Goal: Task Accomplishment & Management: Complete application form

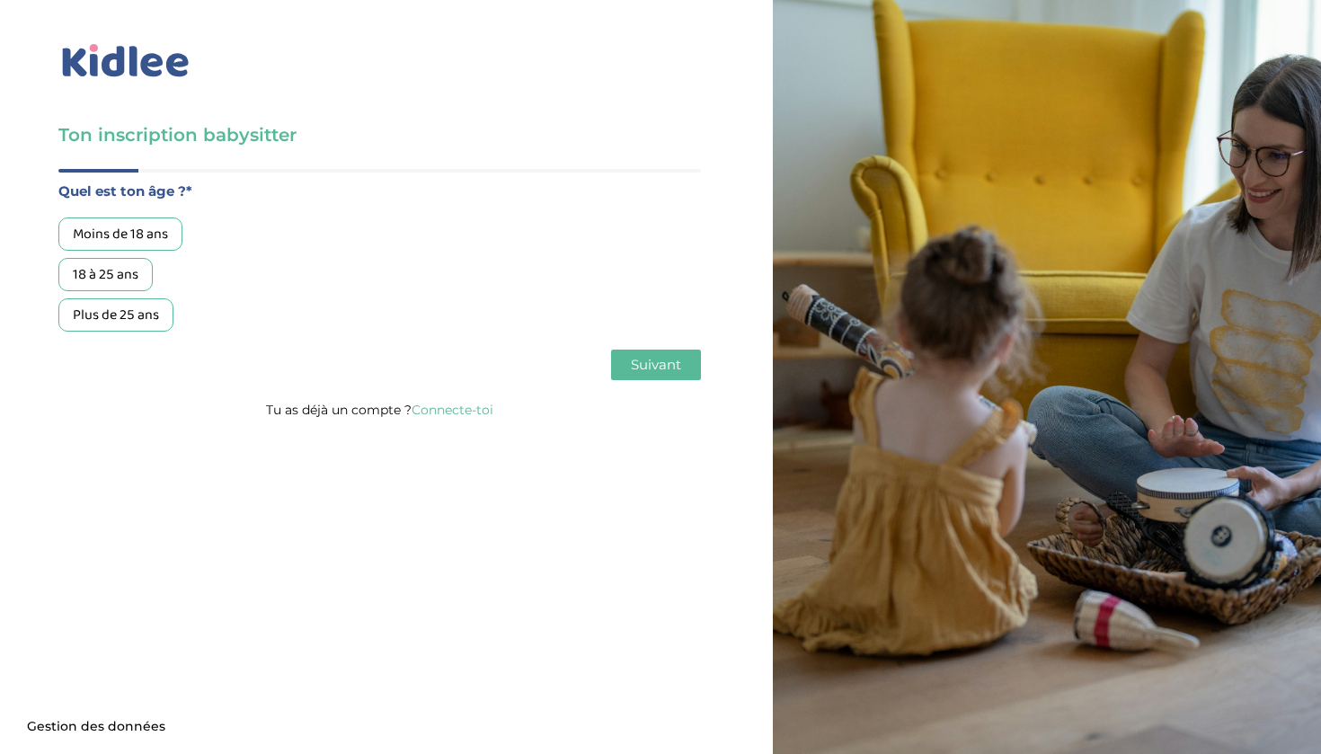
click at [135, 265] on div "18 à 25 ans" at bounding box center [105, 274] width 94 height 33
click at [644, 371] on span "Suivant" at bounding box center [656, 364] width 50 height 17
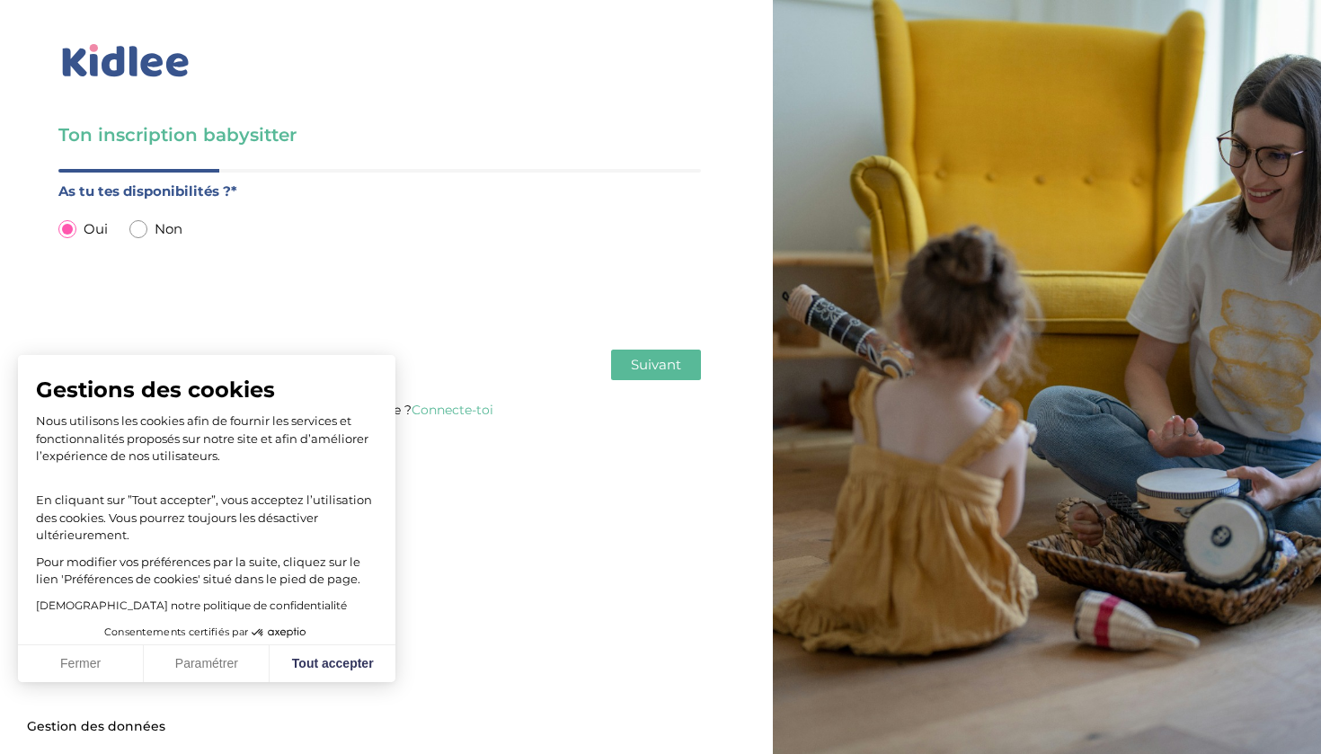
click at [679, 376] on button "Suivant" at bounding box center [656, 365] width 90 height 31
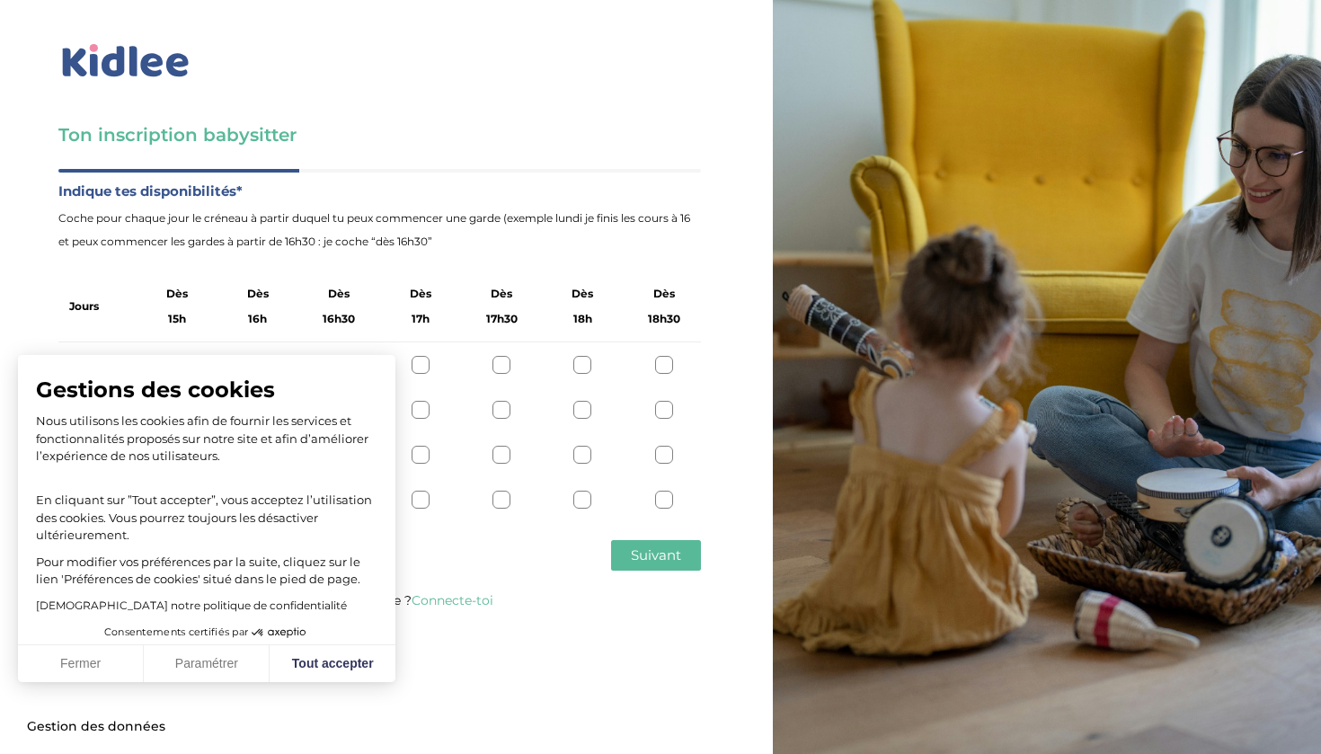
click at [465, 236] on span "Coche pour chaque jour le créneau à partir duquel tu peux commencer une garde (…" at bounding box center [379, 230] width 643 height 47
click at [324, 661] on button "Tout accepter" at bounding box center [333, 664] width 126 height 38
checkbox input "true"
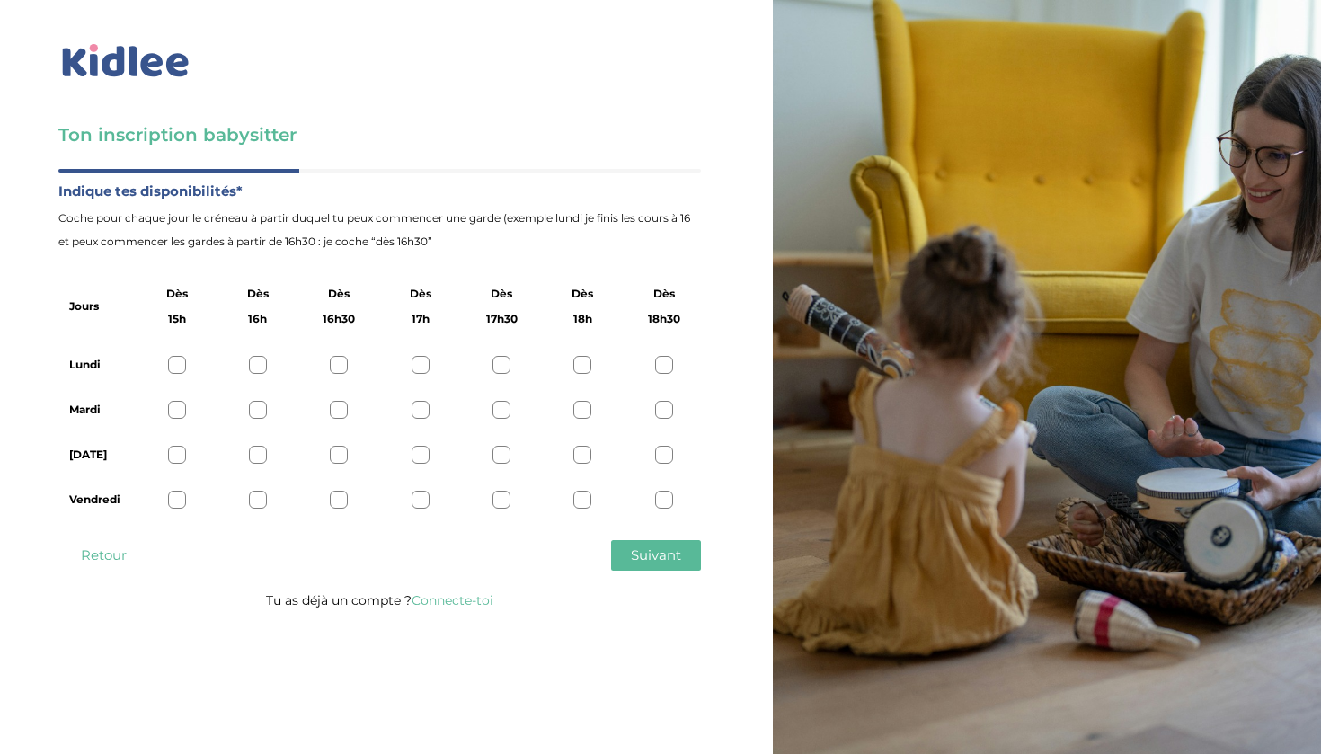
click at [670, 495] on div at bounding box center [664, 500] width 18 height 18
click at [661, 453] on div at bounding box center [664, 455] width 18 height 18
click at [667, 404] on div at bounding box center [664, 410] width 18 height 18
click at [667, 356] on div "Lundi" at bounding box center [379, 364] width 643 height 45
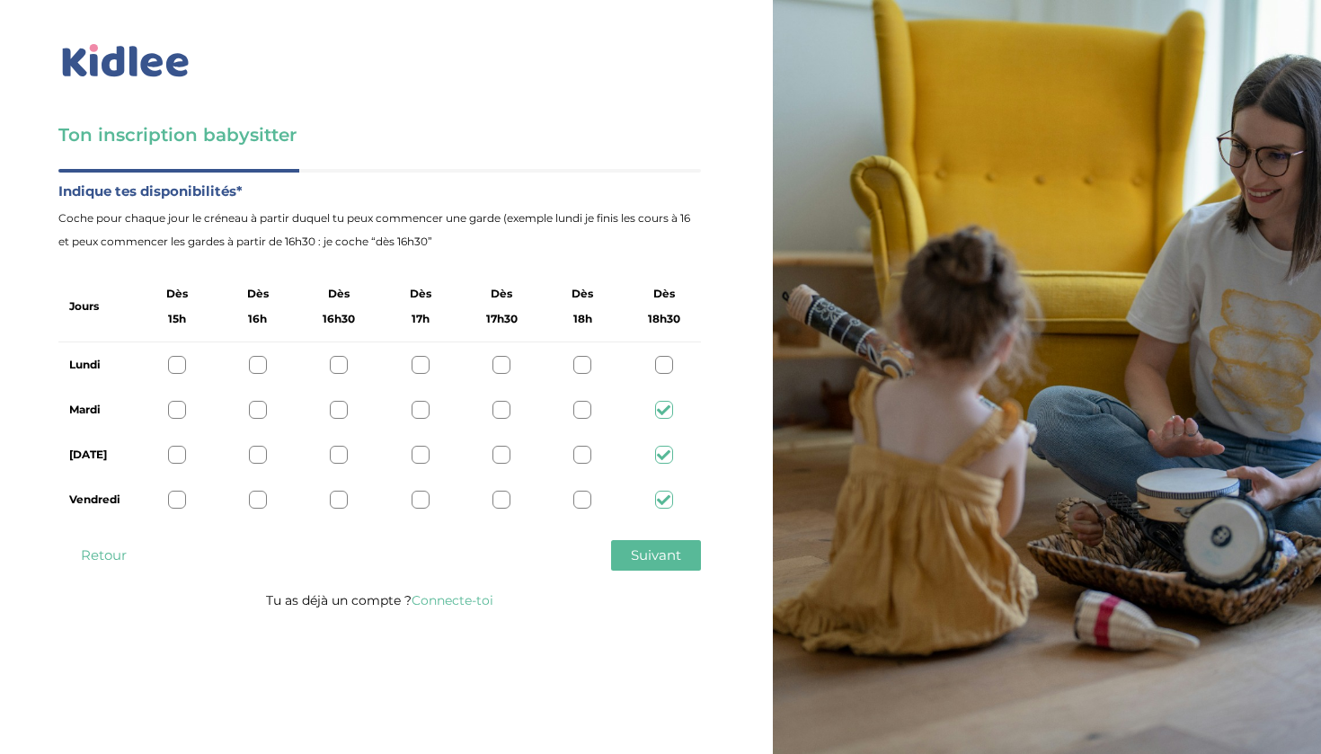
click at [665, 365] on div at bounding box center [664, 365] width 18 height 18
click at [627, 570] on button "Suivant" at bounding box center [656, 555] width 90 height 31
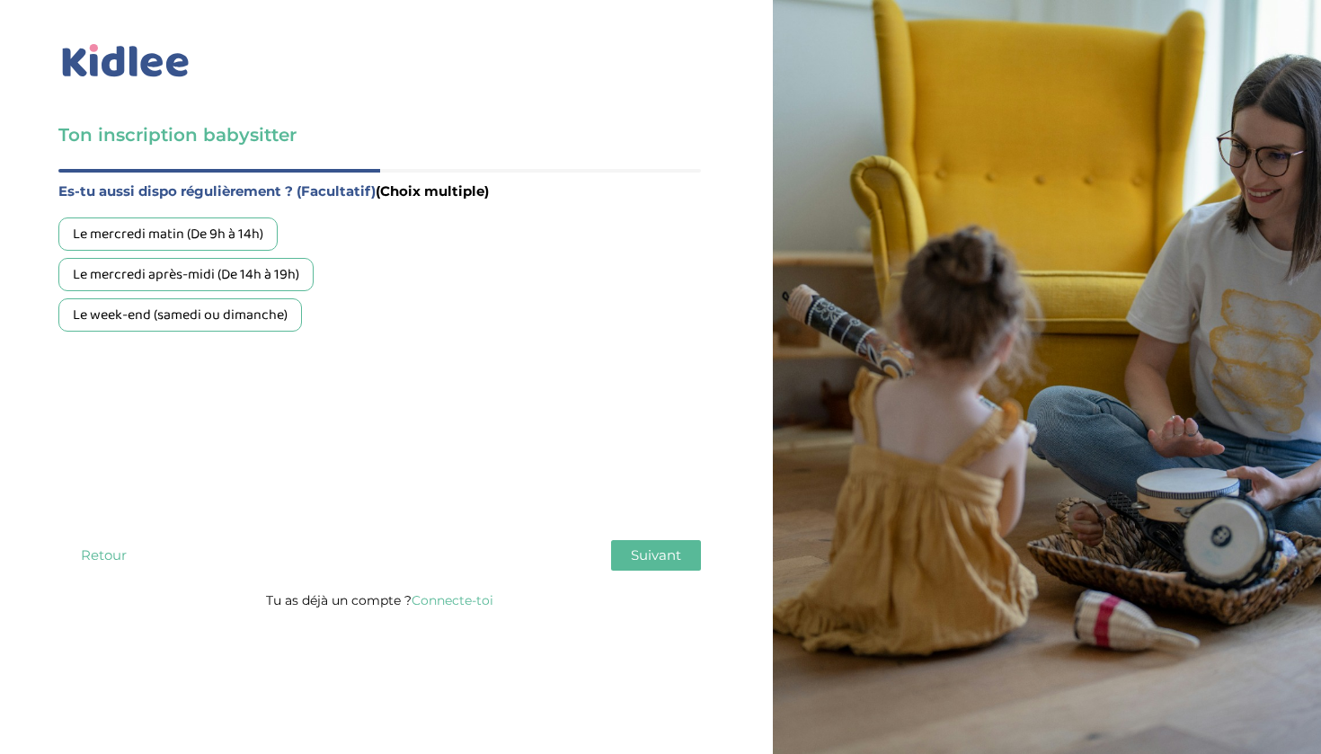
click at [253, 320] on div "Le week-end (samedi ou dimanche)" at bounding box center [180, 314] width 244 height 33
click at [658, 564] on span "Suivant" at bounding box center [656, 554] width 50 height 17
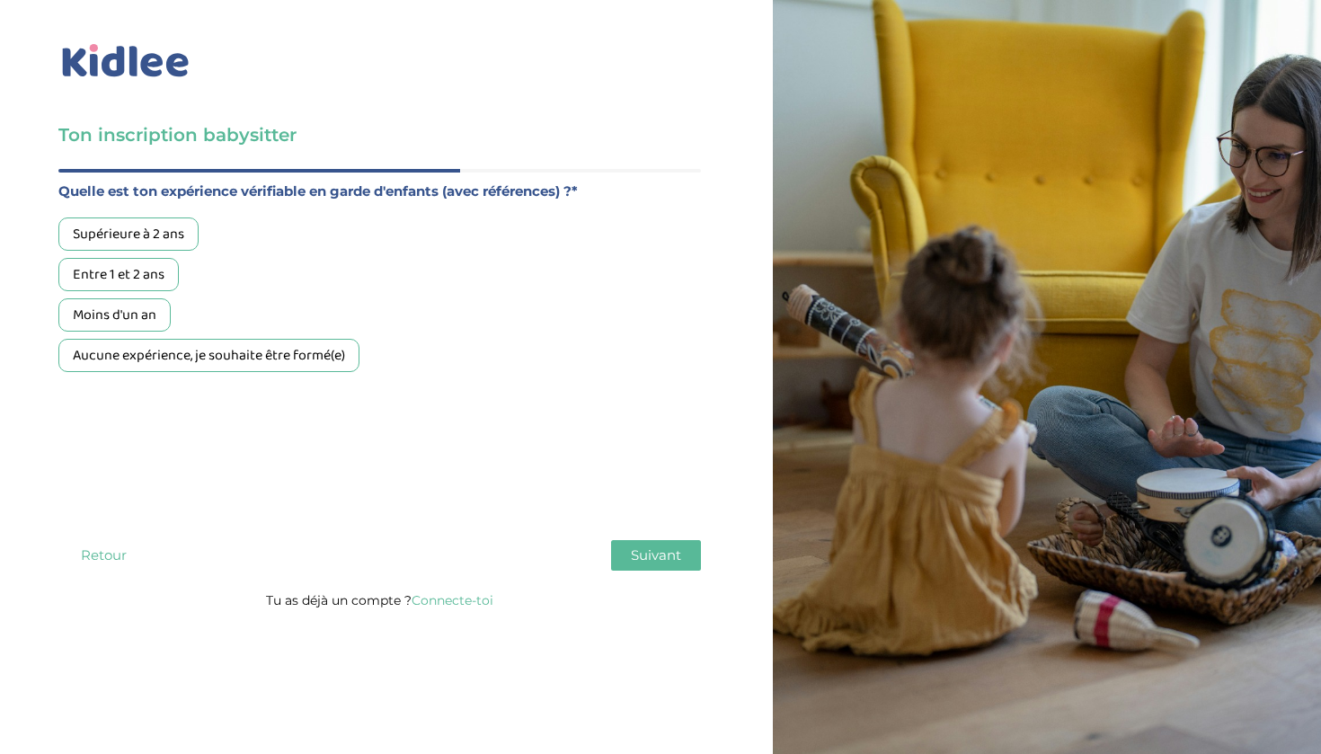
click at [152, 243] on div "Supérieure à 2 ans" at bounding box center [128, 234] width 140 height 33
click at [634, 553] on span "Suivant" at bounding box center [656, 554] width 50 height 17
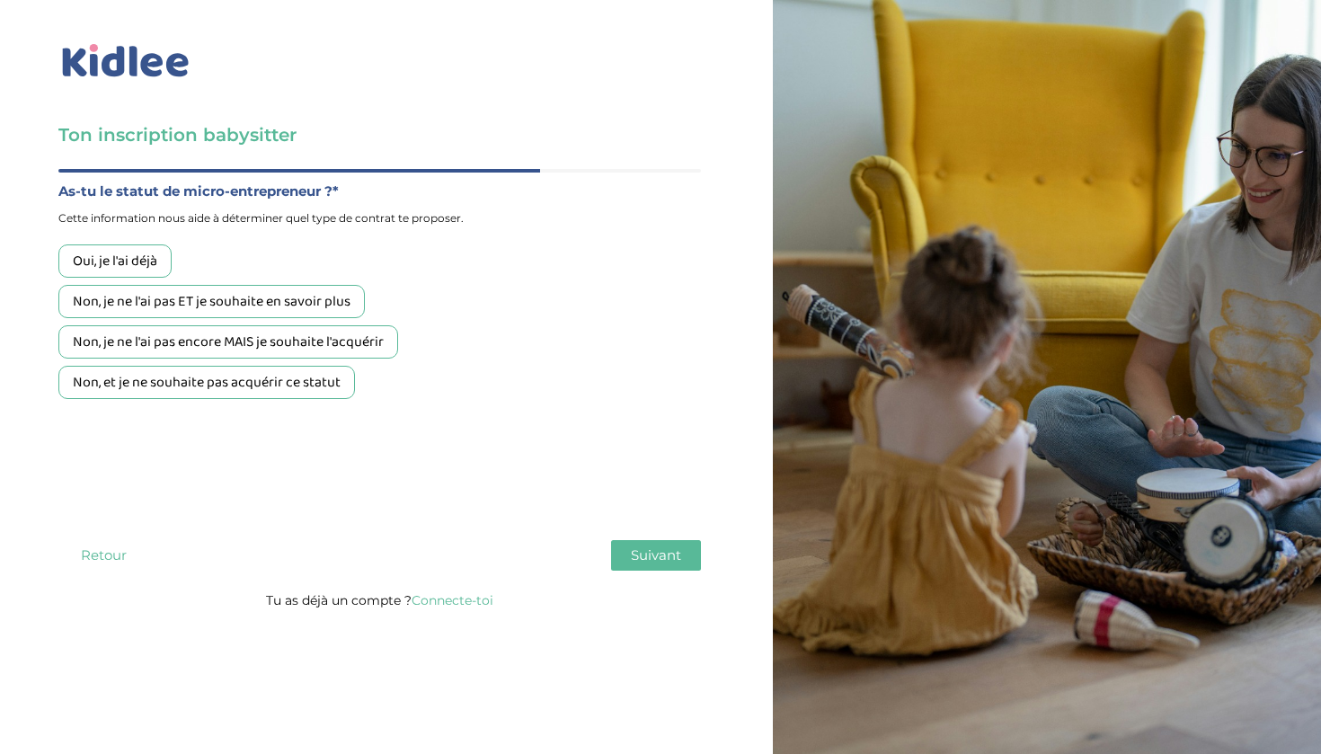
click at [320, 387] on div "Non, et je ne souhaite pas acquérir ce statut" at bounding box center [206, 382] width 297 height 33
click at [671, 560] on span "Suivant" at bounding box center [656, 554] width 50 height 17
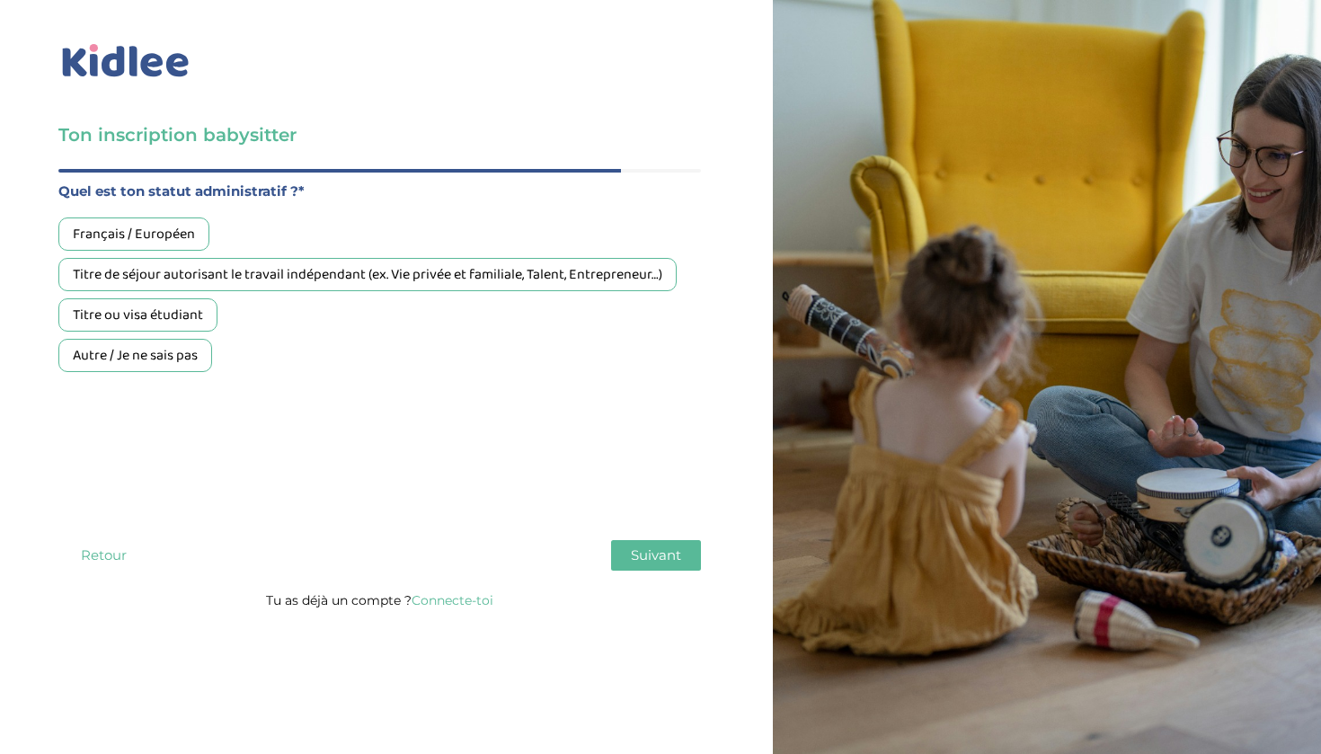
click at [219, 274] on div "Titre de séjour autorisant le travail indépendant (ex. Vie privée et familiale,…" at bounding box center [367, 274] width 618 height 33
click at [619, 548] on button "Suivant" at bounding box center [656, 555] width 90 height 31
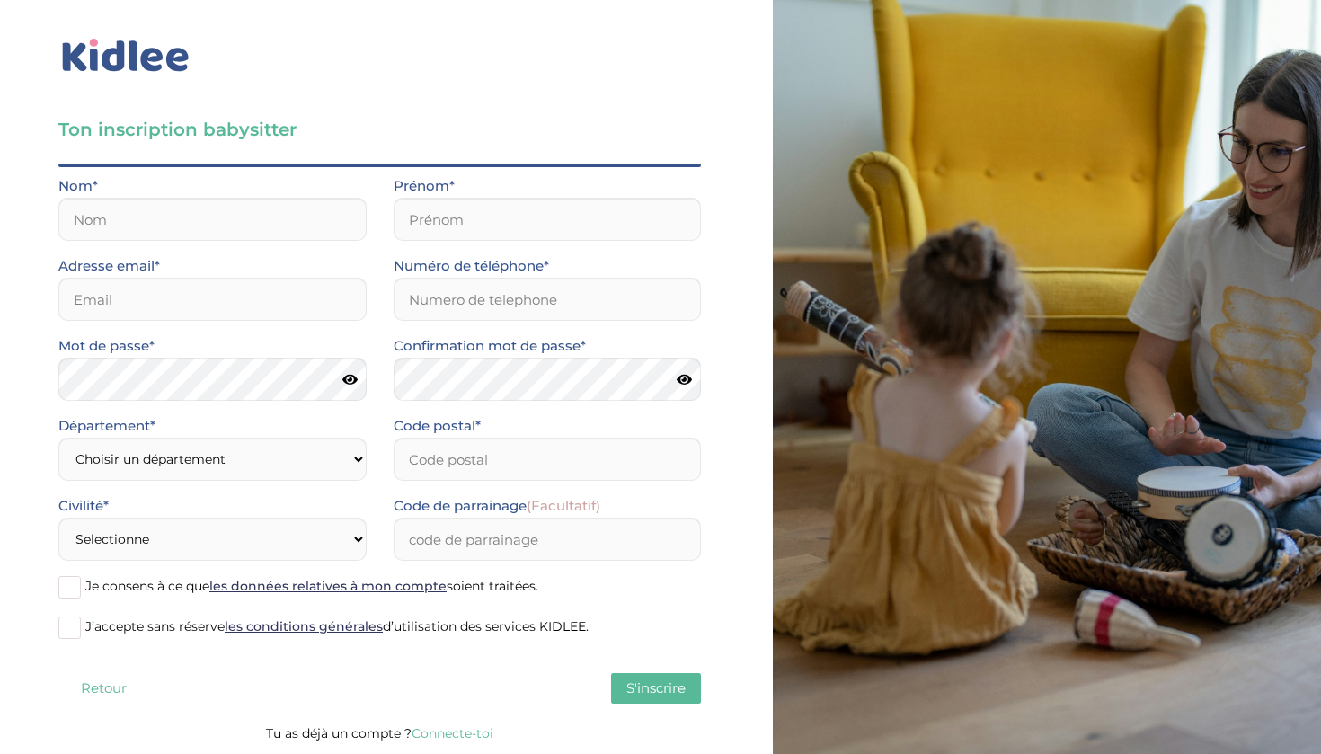
scroll to position [5, 0]
type input "damnati"
type input "ines"
click at [346, 287] on input "email" at bounding box center [212, 299] width 308 height 43
type input "s"
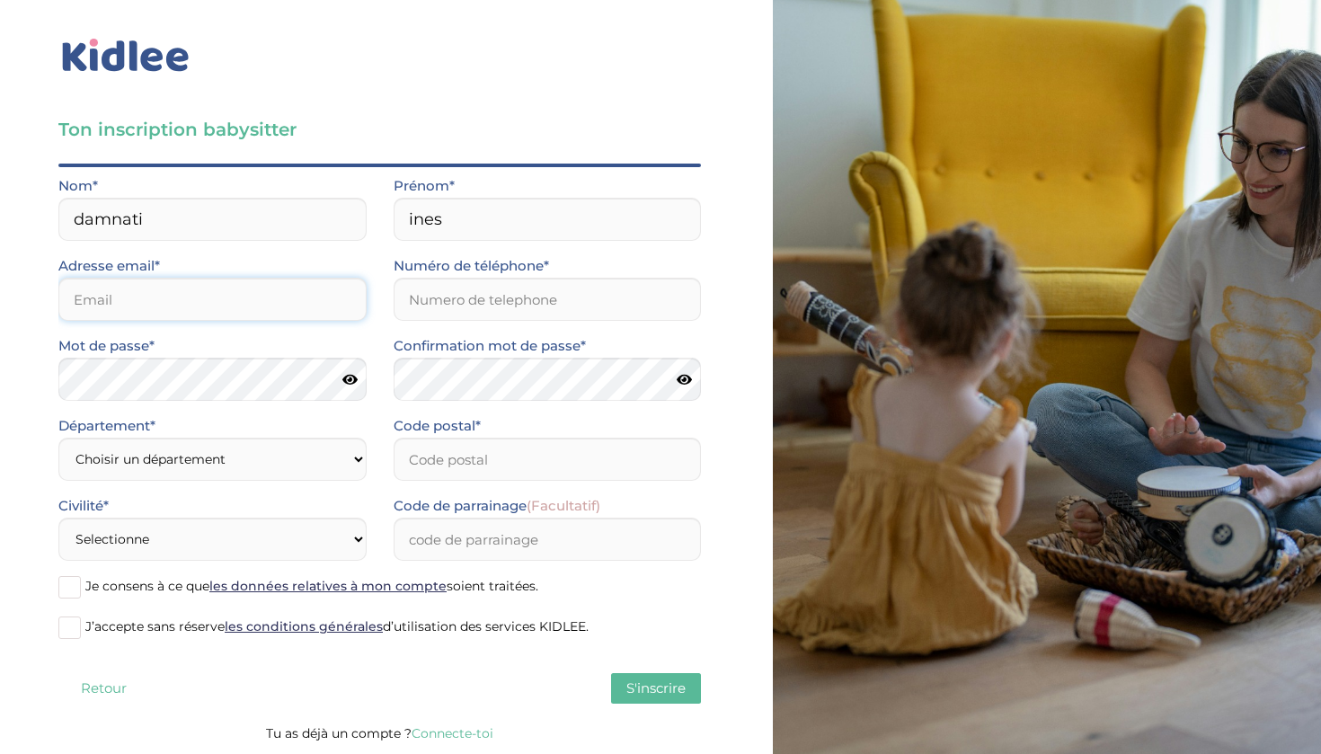
click at [355, 298] on input "email" at bounding box center [212, 299] width 308 height 43
click at [350, 298] on input "email" at bounding box center [212, 299] width 308 height 43
click at [337, 299] on input "email" at bounding box center [212, 299] width 308 height 43
click at [229, 305] on input "email" at bounding box center [212, 299] width 308 height 43
type input "damnatiines45@gmail.com"
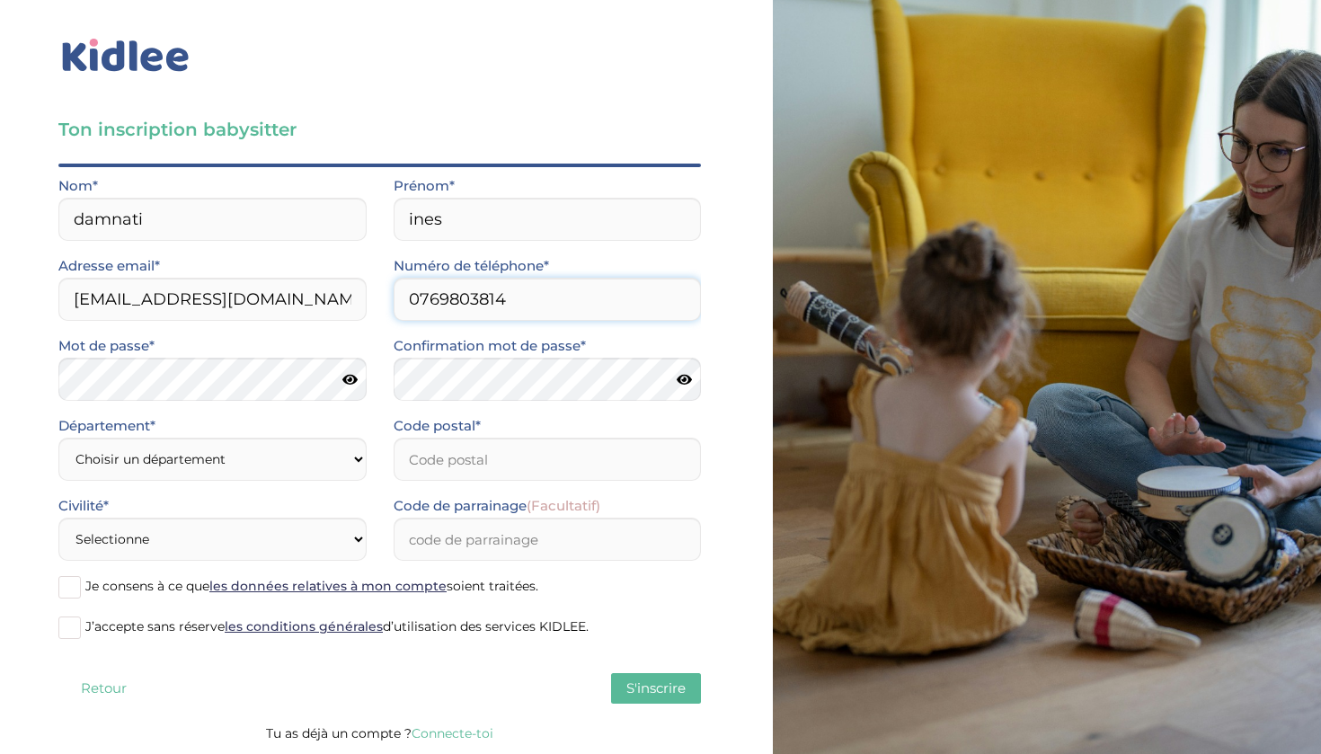
type input "0769803814"
click at [472, 463] on input "Code postal*" at bounding box center [548, 459] width 308 height 43
type input "78100"
select select "78"
select select "1"
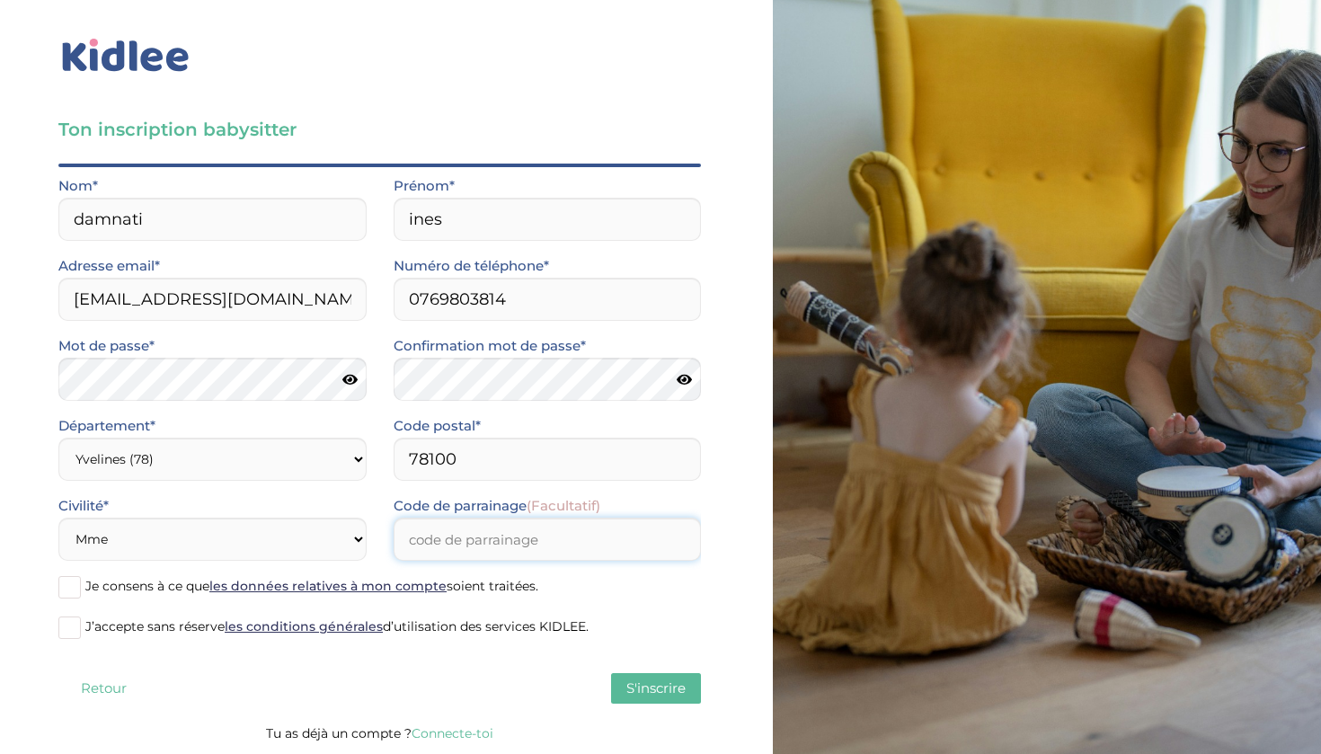
click at [440, 549] on input "Code de parrainage (Facultatif)" at bounding box center [548, 539] width 308 height 43
click at [75, 593] on span at bounding box center [69, 587] width 22 height 22
click at [0, 0] on input "Je consens à ce que les données relatives à mon compte soient traitées." at bounding box center [0, 0] width 0 height 0
click at [78, 635] on span at bounding box center [69, 628] width 22 height 22
click at [0, 0] on input "J’accepte sans réserve les conditions générales d’utilisation des services KIDL…" at bounding box center [0, 0] width 0 height 0
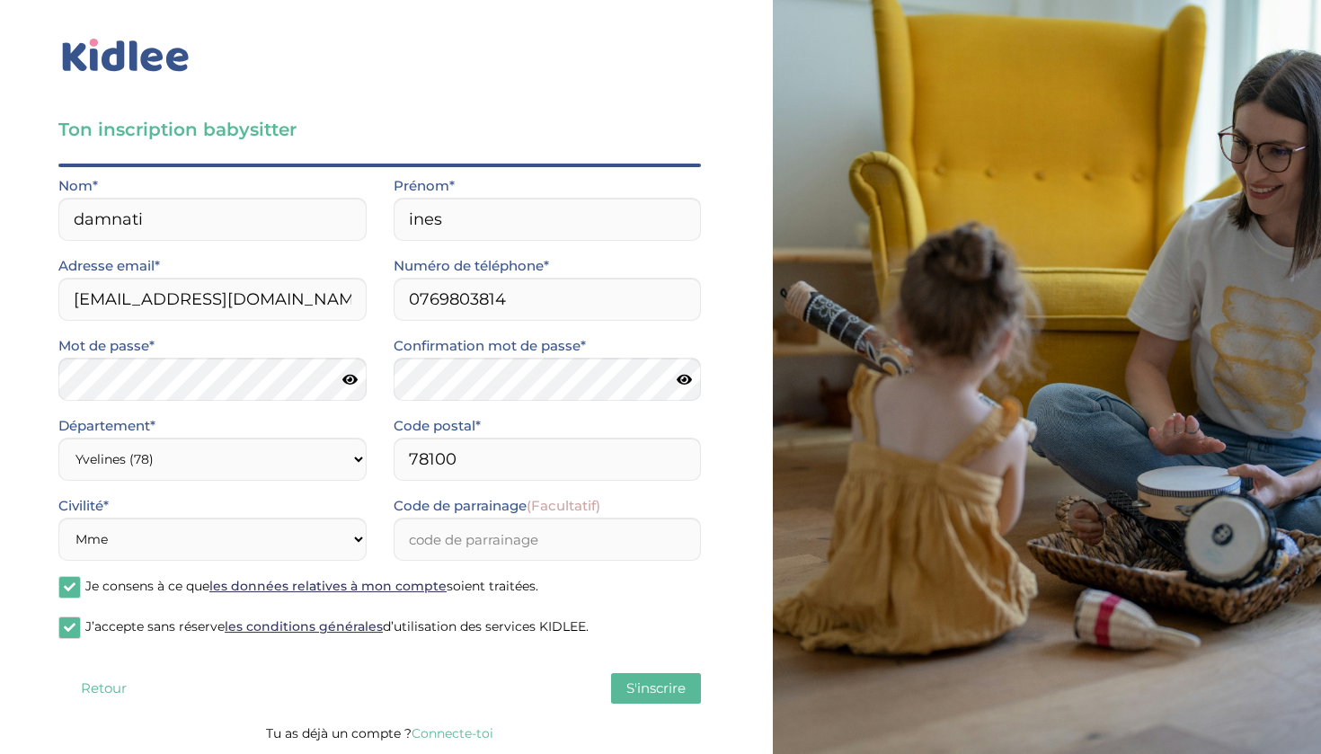
click at [640, 689] on span "S'inscrire" at bounding box center [655, 688] width 59 height 17
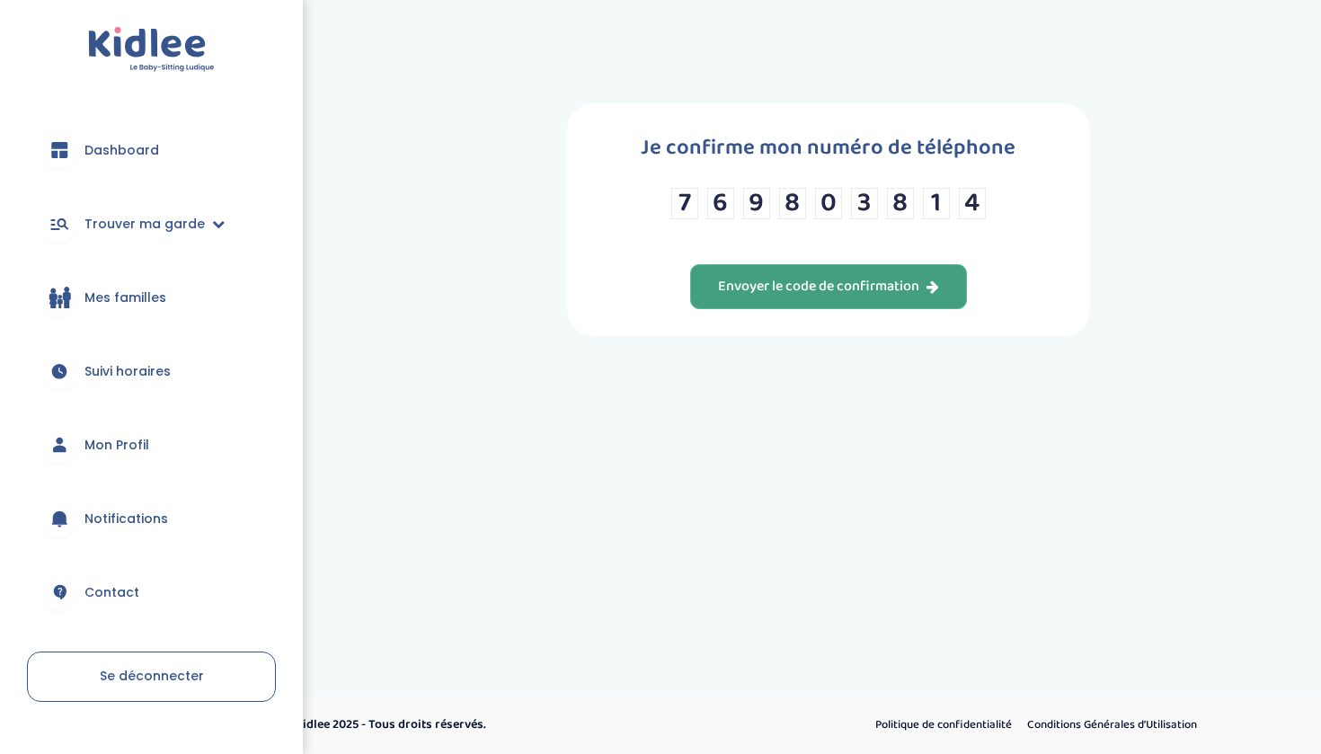
click at [748, 309] on button "Envoyer le code de confirmation" at bounding box center [828, 286] width 277 height 45
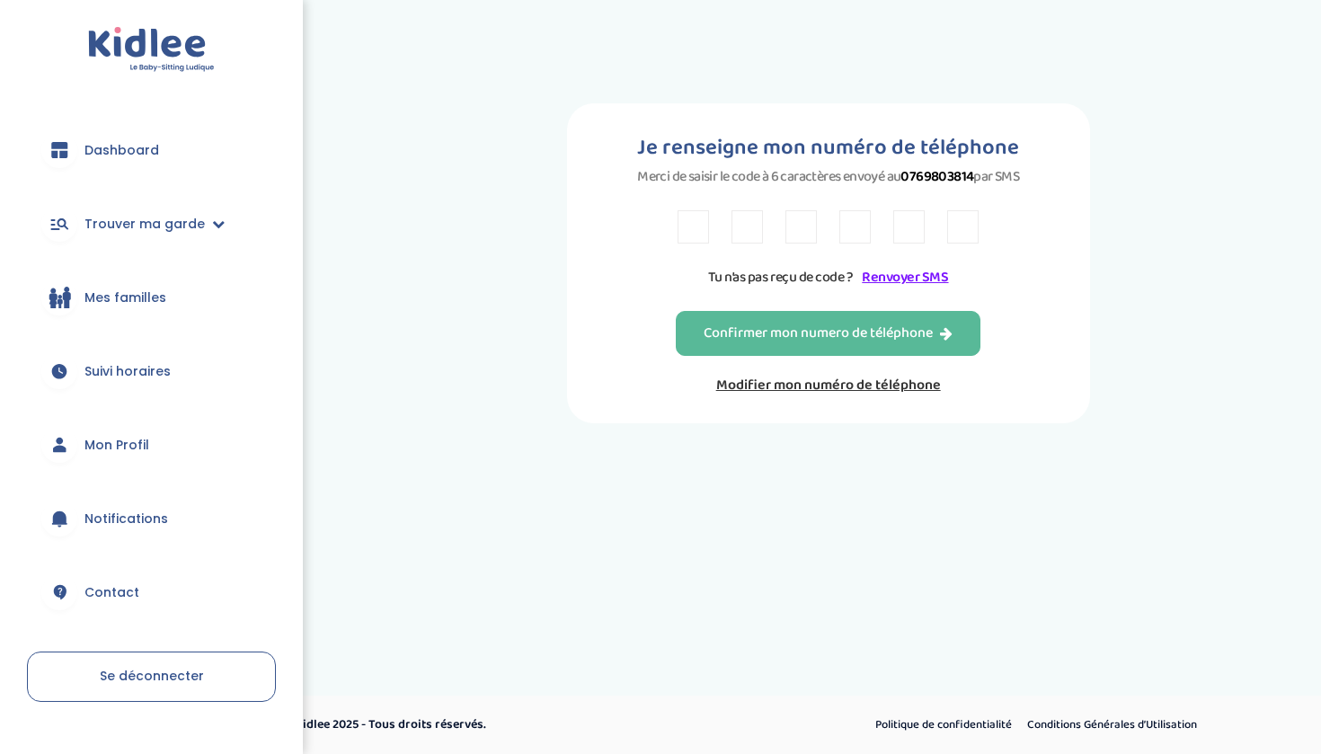
click at [697, 229] on input "text" at bounding box center [693, 226] width 31 height 33
type input "x"
type input "X"
type input "2"
type input "Z"
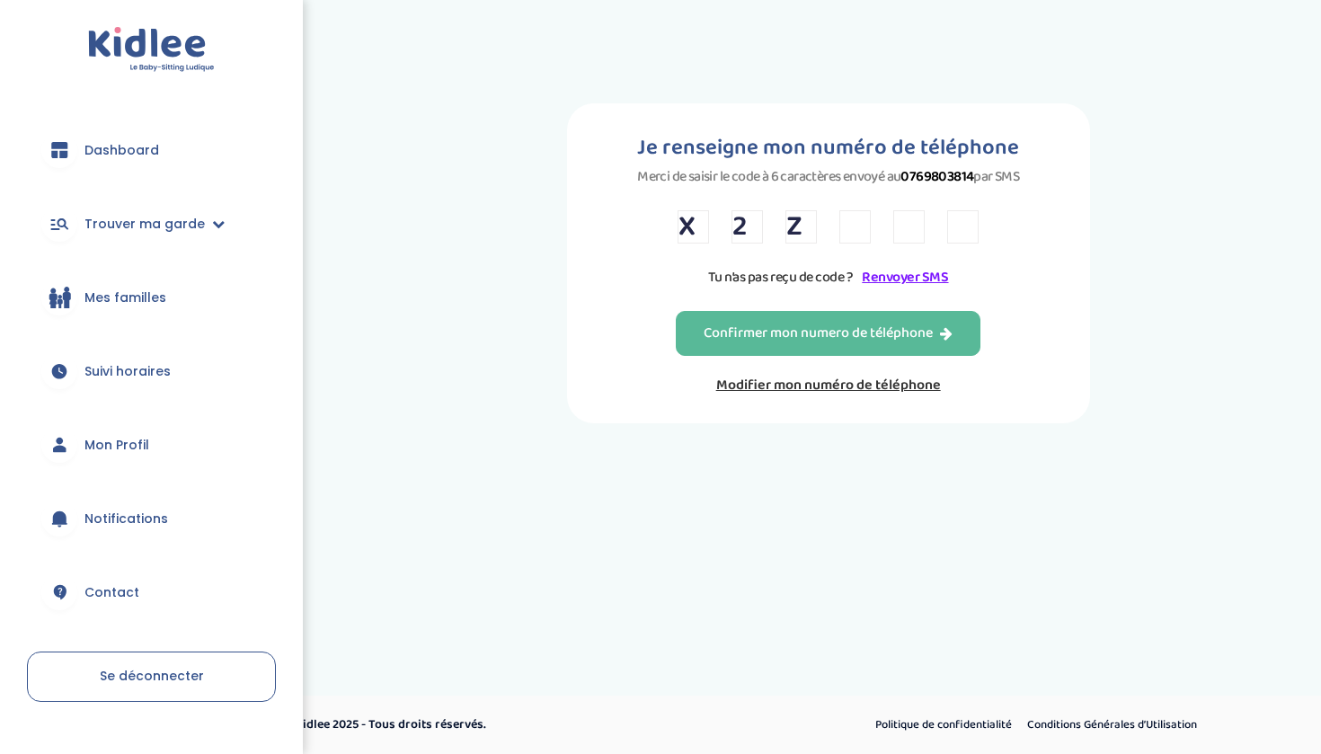
type input "W"
type input "F"
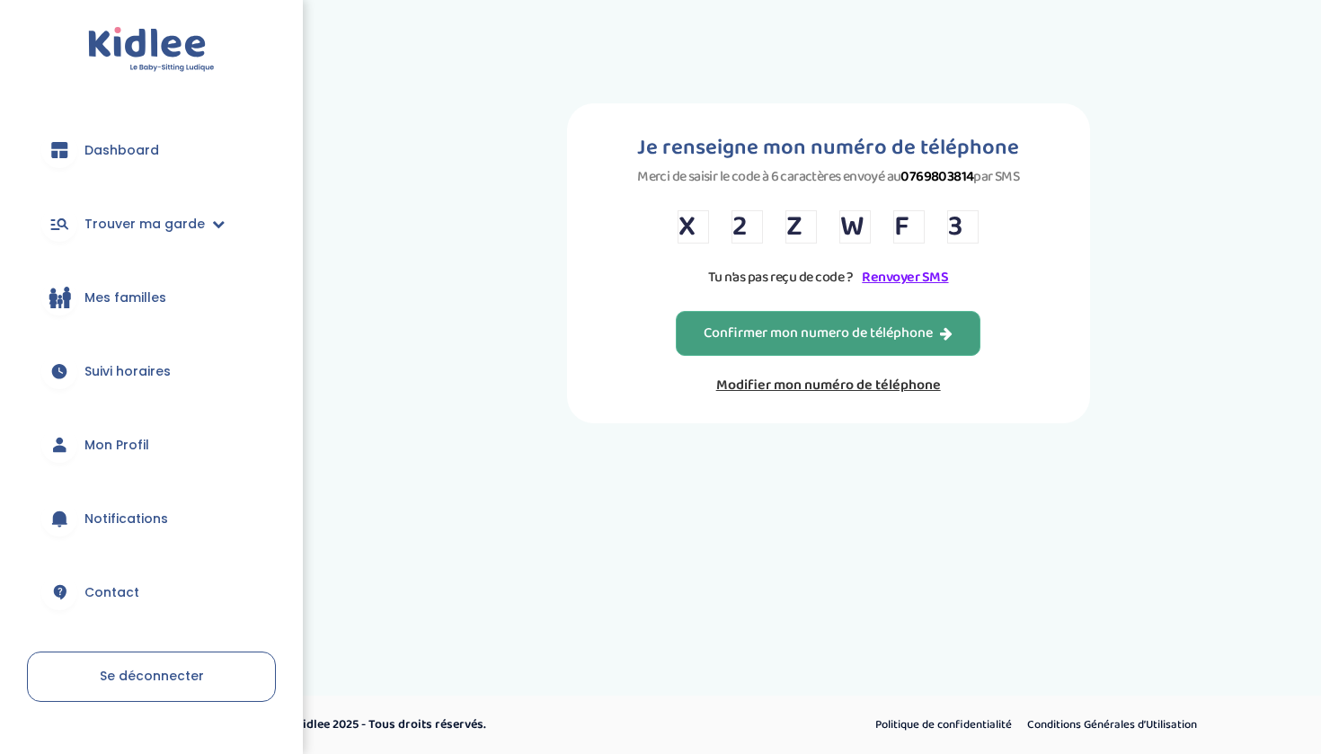
type input "3"
click at [873, 356] on button "Confirmer mon numero de téléphone" at bounding box center [828, 333] width 305 height 45
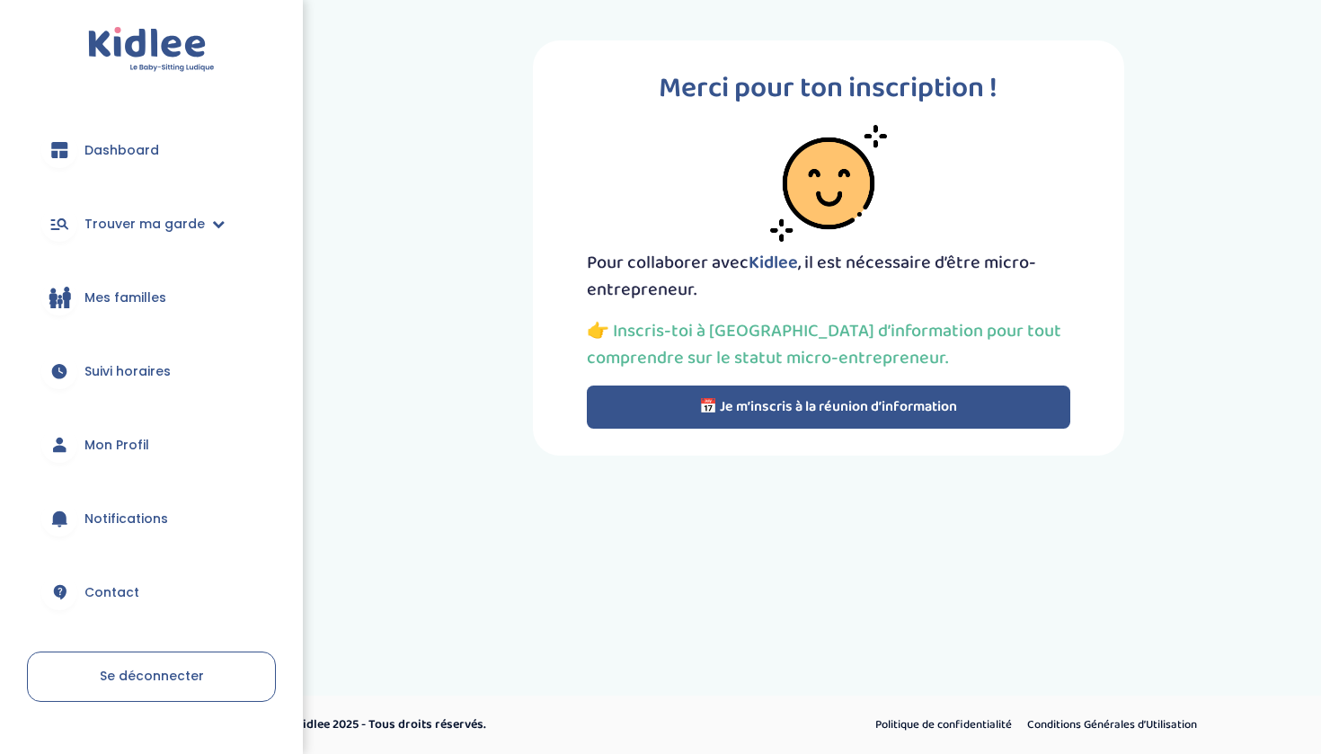
click at [140, 154] on span "Dashboard" at bounding box center [121, 150] width 75 height 19
click at [166, 141] on link "Dashboard" at bounding box center [151, 150] width 249 height 65
click at [160, 282] on link "Mes familles" at bounding box center [151, 297] width 249 height 65
click at [173, 226] on span "Trouver ma garde" at bounding box center [144, 224] width 120 height 19
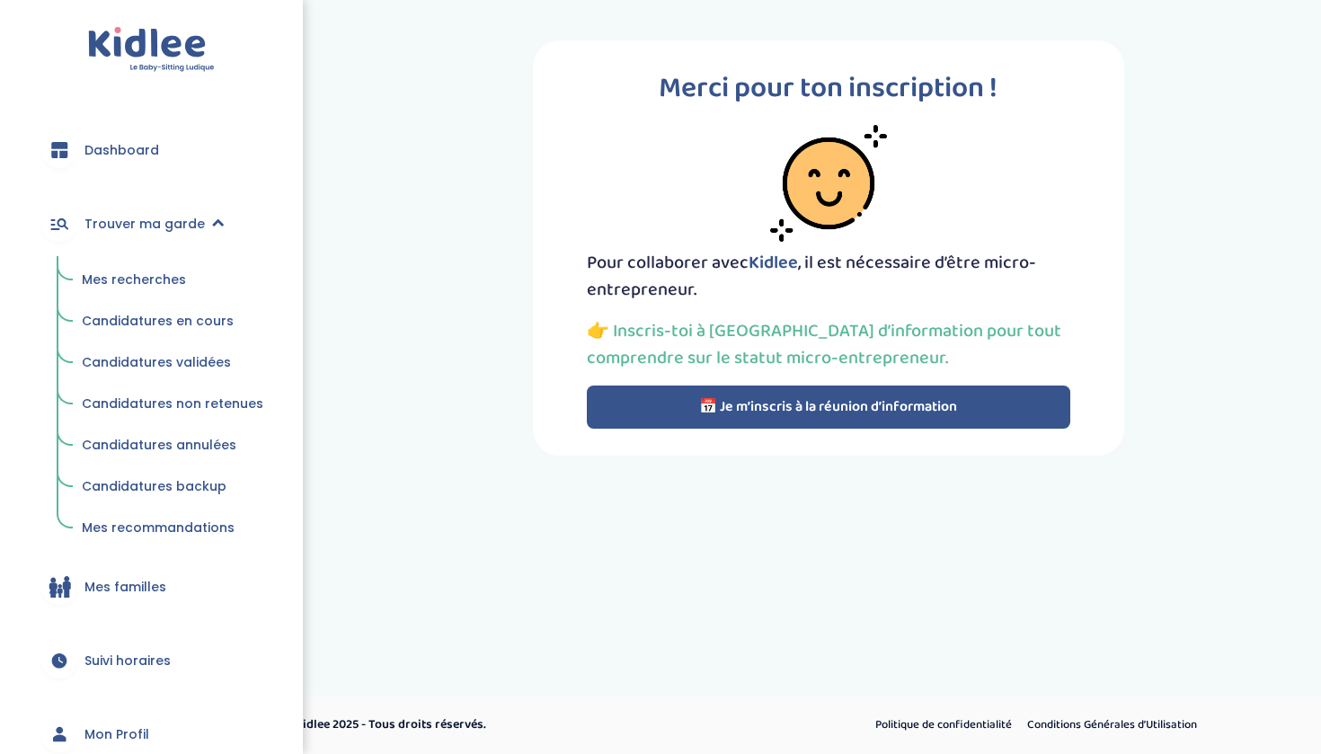
click at [155, 277] on span "Mes recherches" at bounding box center [134, 280] width 104 height 18
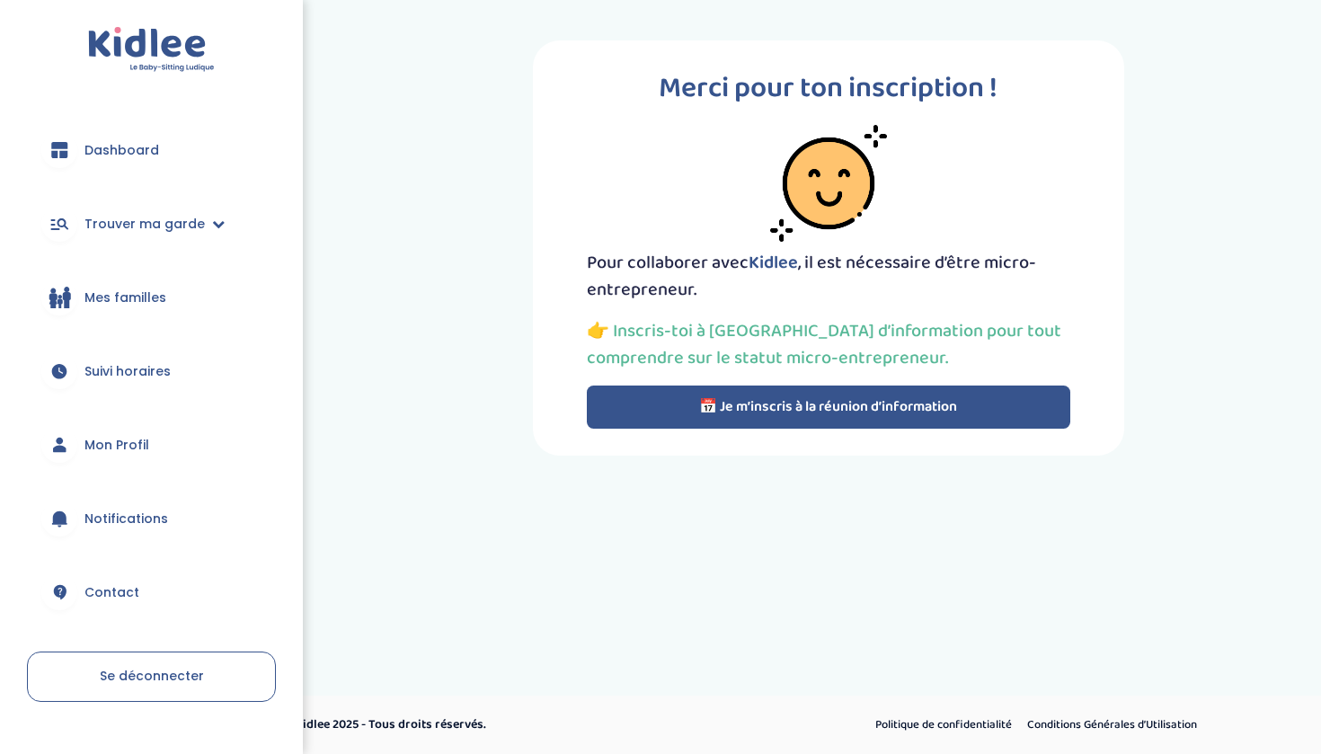
click at [152, 371] on span "Suivi horaires" at bounding box center [127, 371] width 86 height 19
